Goal: Navigation & Orientation: Find specific page/section

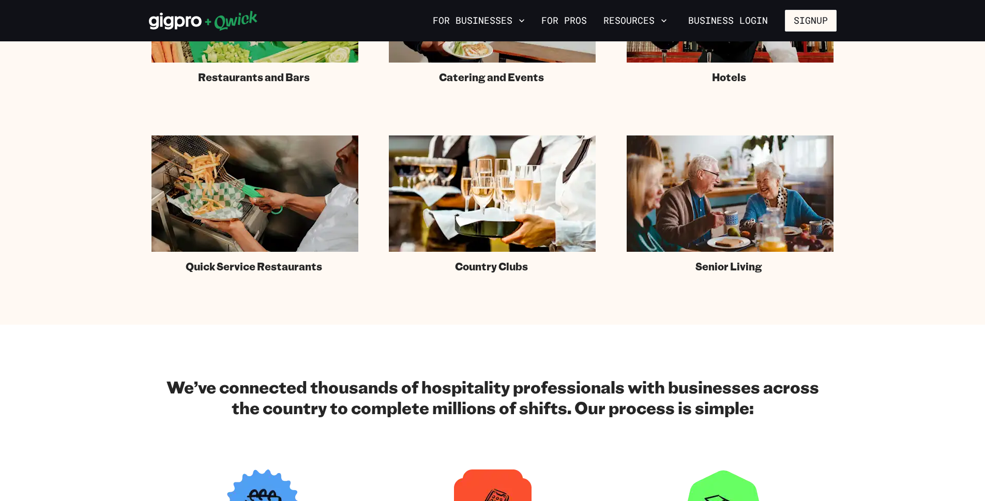
scroll to position [676, 0]
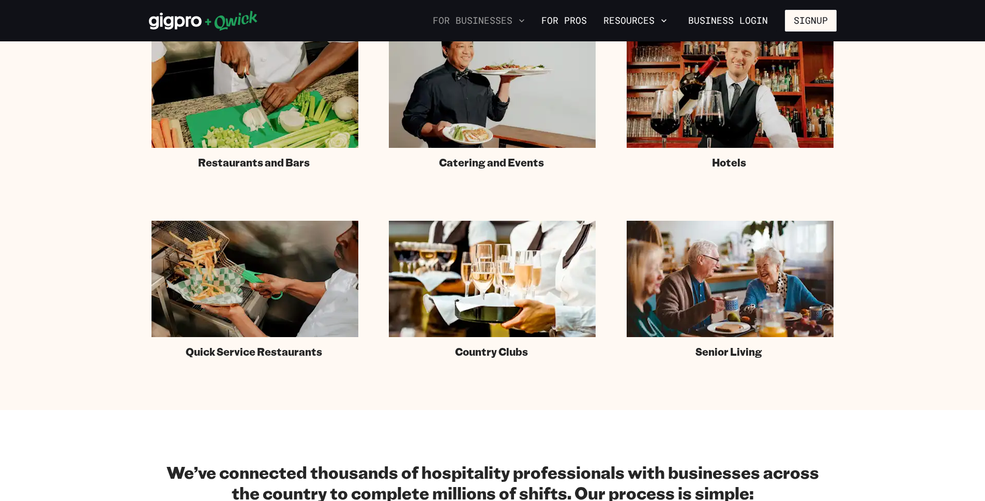
click at [523, 20] on icon "button" at bounding box center [521, 20] width 5 height 3
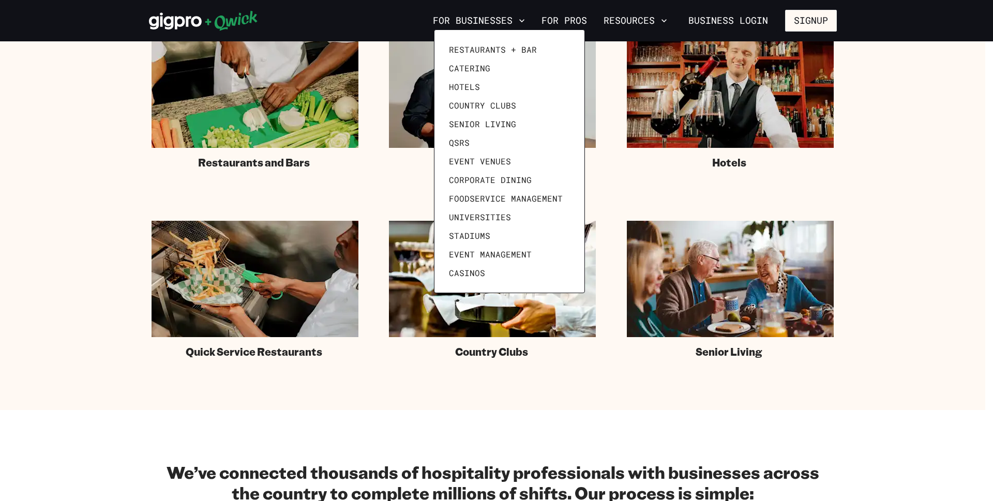
click at [666, 19] on div at bounding box center [496, 250] width 993 height 501
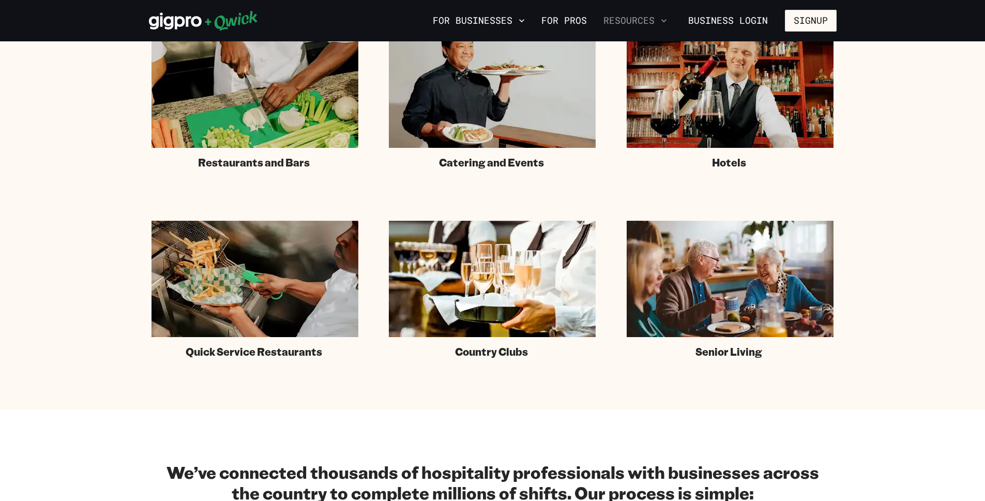
click at [666, 20] on icon "button" at bounding box center [664, 21] width 10 height 10
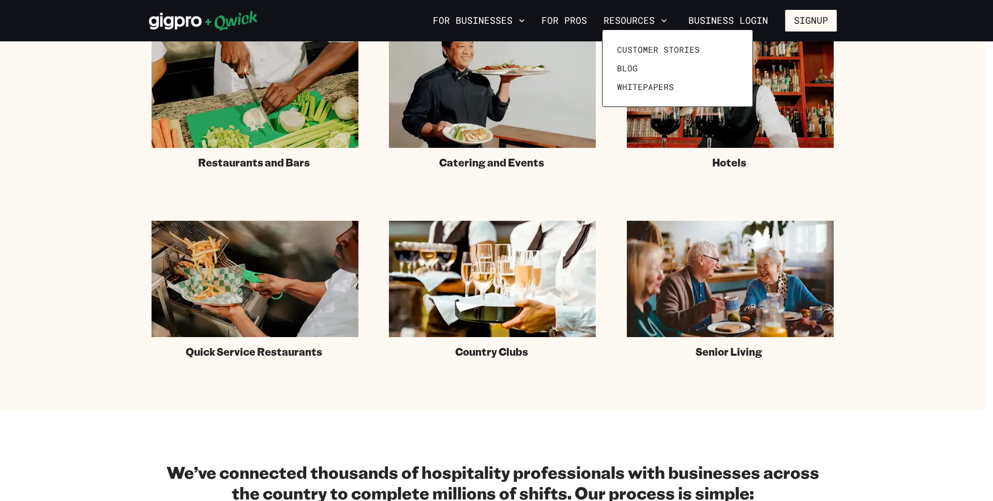
click at [530, 22] on div at bounding box center [496, 250] width 993 height 501
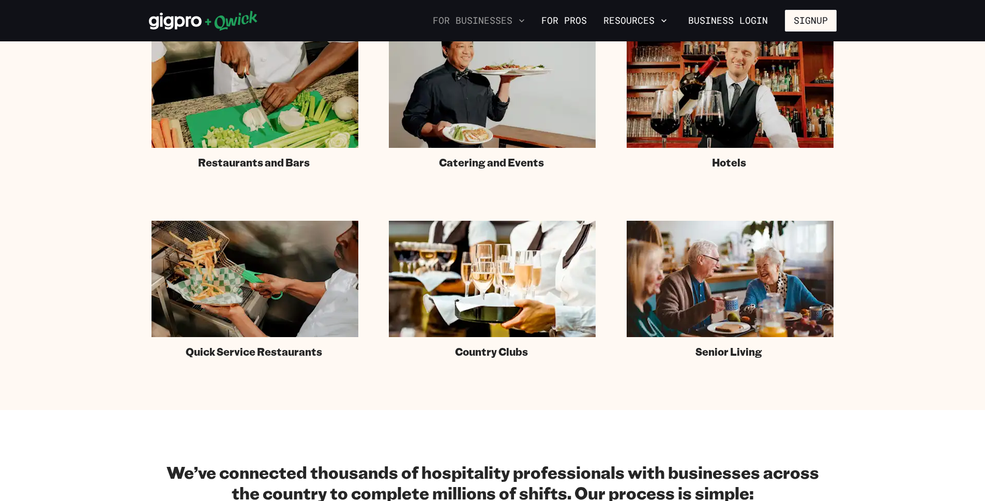
click at [527, 22] on icon "button" at bounding box center [522, 21] width 10 height 10
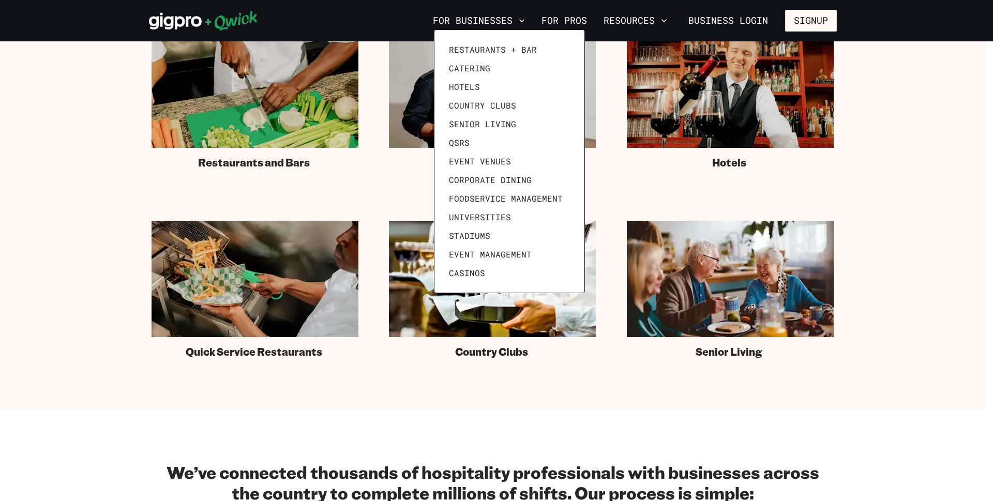
click at [565, 22] on div at bounding box center [496, 250] width 993 height 501
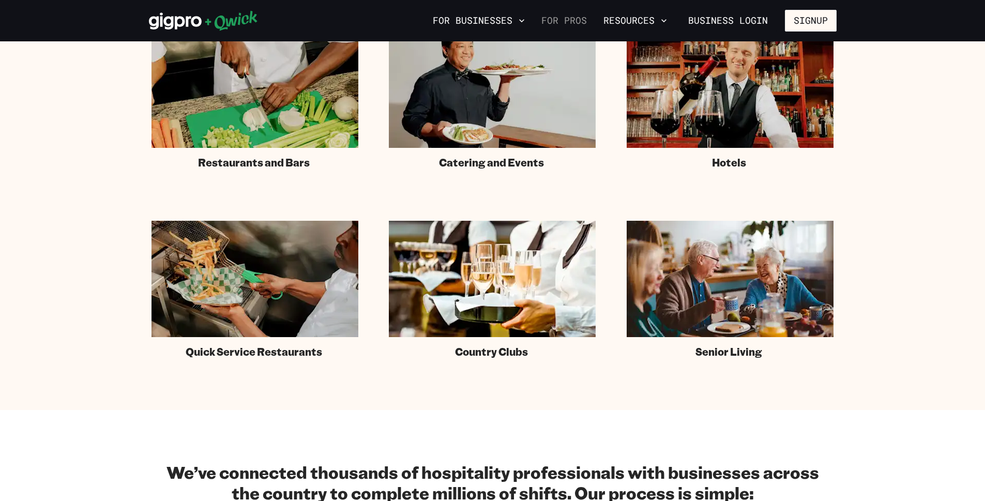
click at [565, 20] on link "For Pros" at bounding box center [564, 21] width 54 height 18
